Goal: Information Seeking & Learning: Understand process/instructions

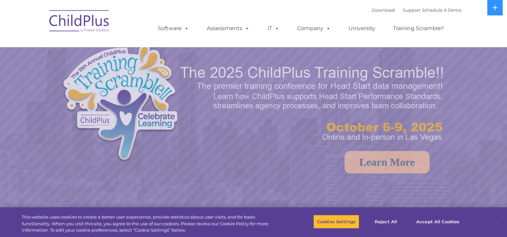
select select "MEDIUM"
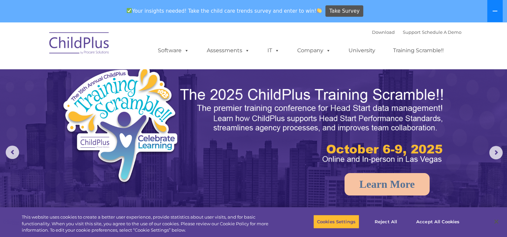
click at [497, 9] on icon at bounding box center [495, 10] width 5 height 5
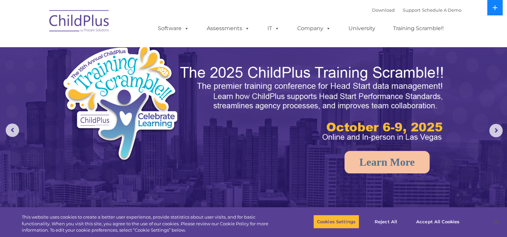
click at [497, 9] on icon at bounding box center [495, 7] width 5 height 5
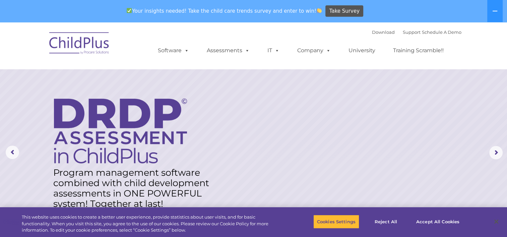
click at [130, 43] on div "Download Support | Schedule A Demo  MENU MENU Software ChildPlus: The original…" at bounding box center [254, 45] width 416 height 37
click at [82, 51] on img at bounding box center [79, 45] width 67 height 34
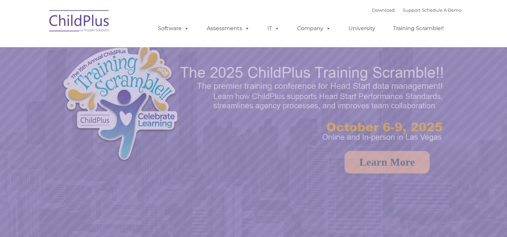
select select "MEDIUM"
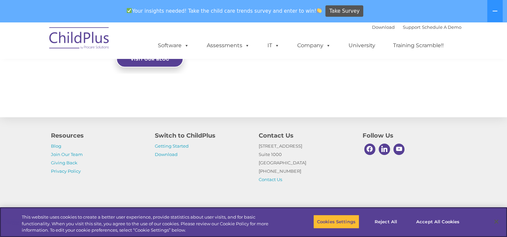
scroll to position [779, 0]
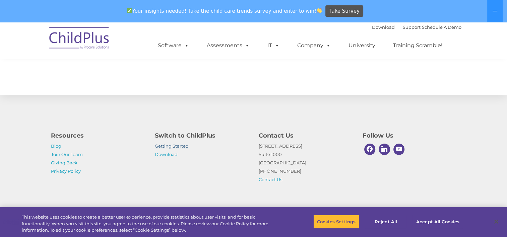
click at [176, 146] on link "Getting Started" at bounding box center [172, 146] width 34 height 5
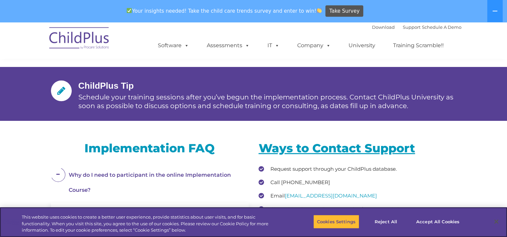
scroll to position [818, 0]
